Goal: Task Accomplishment & Management: Manage account settings

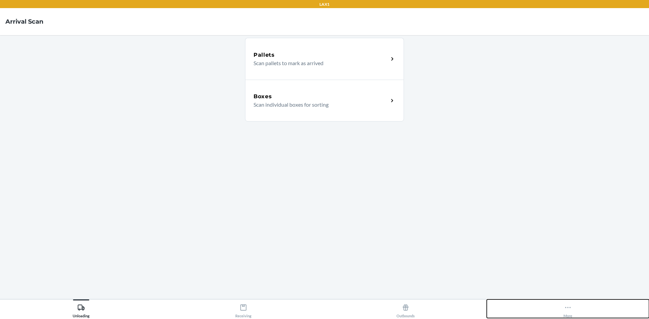
click at [570, 309] on icon at bounding box center [567, 307] width 7 height 7
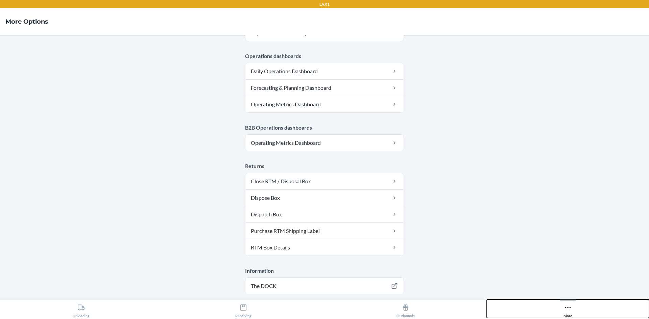
scroll to position [330, 0]
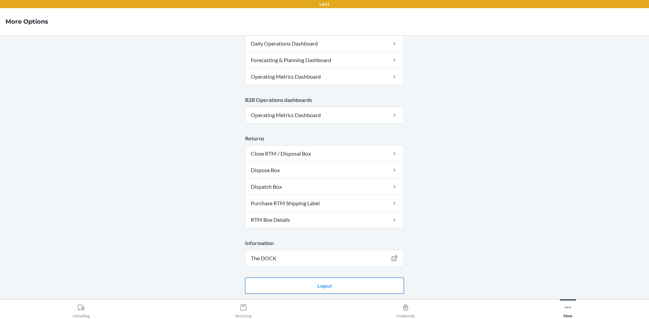
click at [299, 293] on button "Logout" at bounding box center [324, 286] width 159 height 16
